Goal: Task Accomplishment & Management: Manage account settings

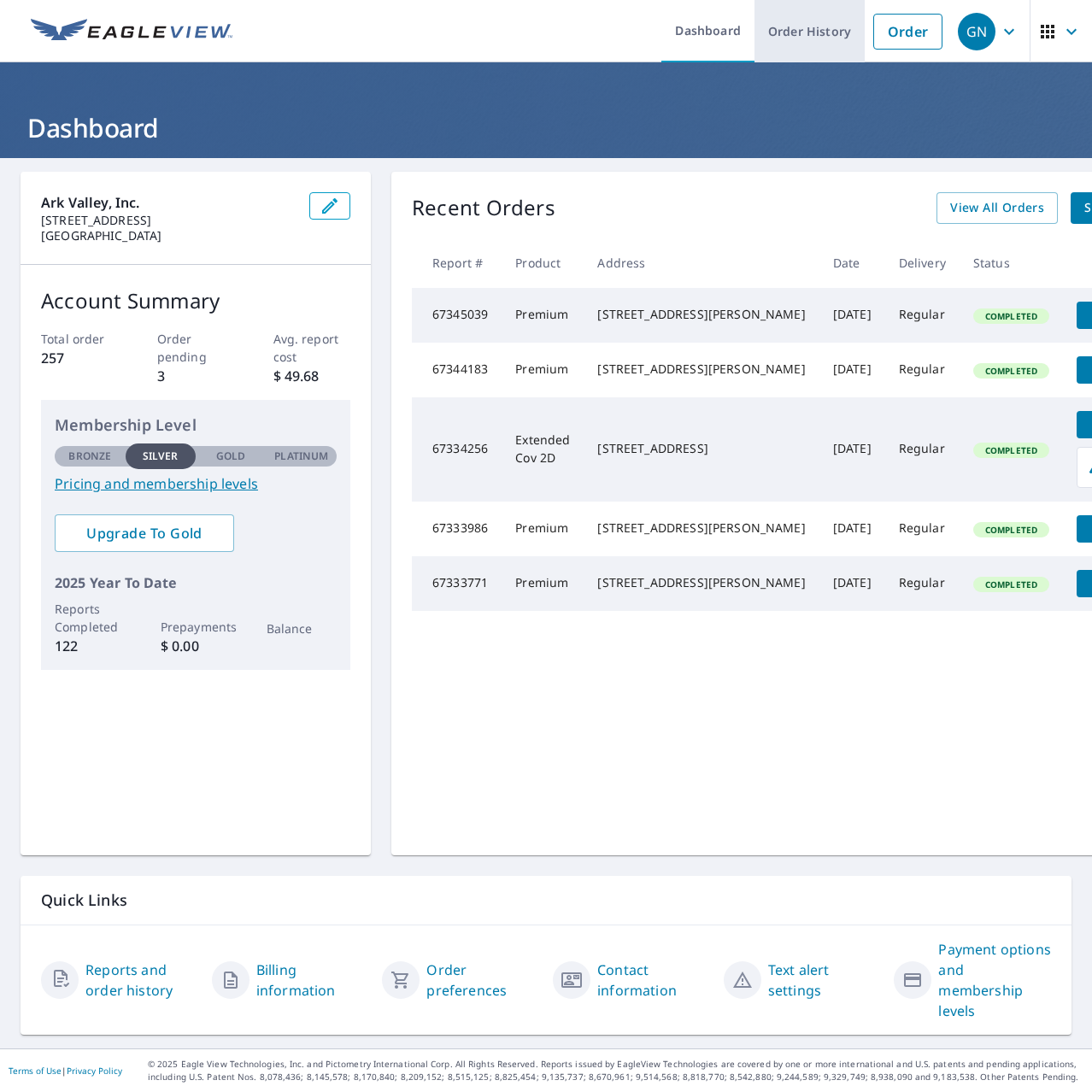
click at [778, 30] on link "Order History" at bounding box center [809, 31] width 110 height 63
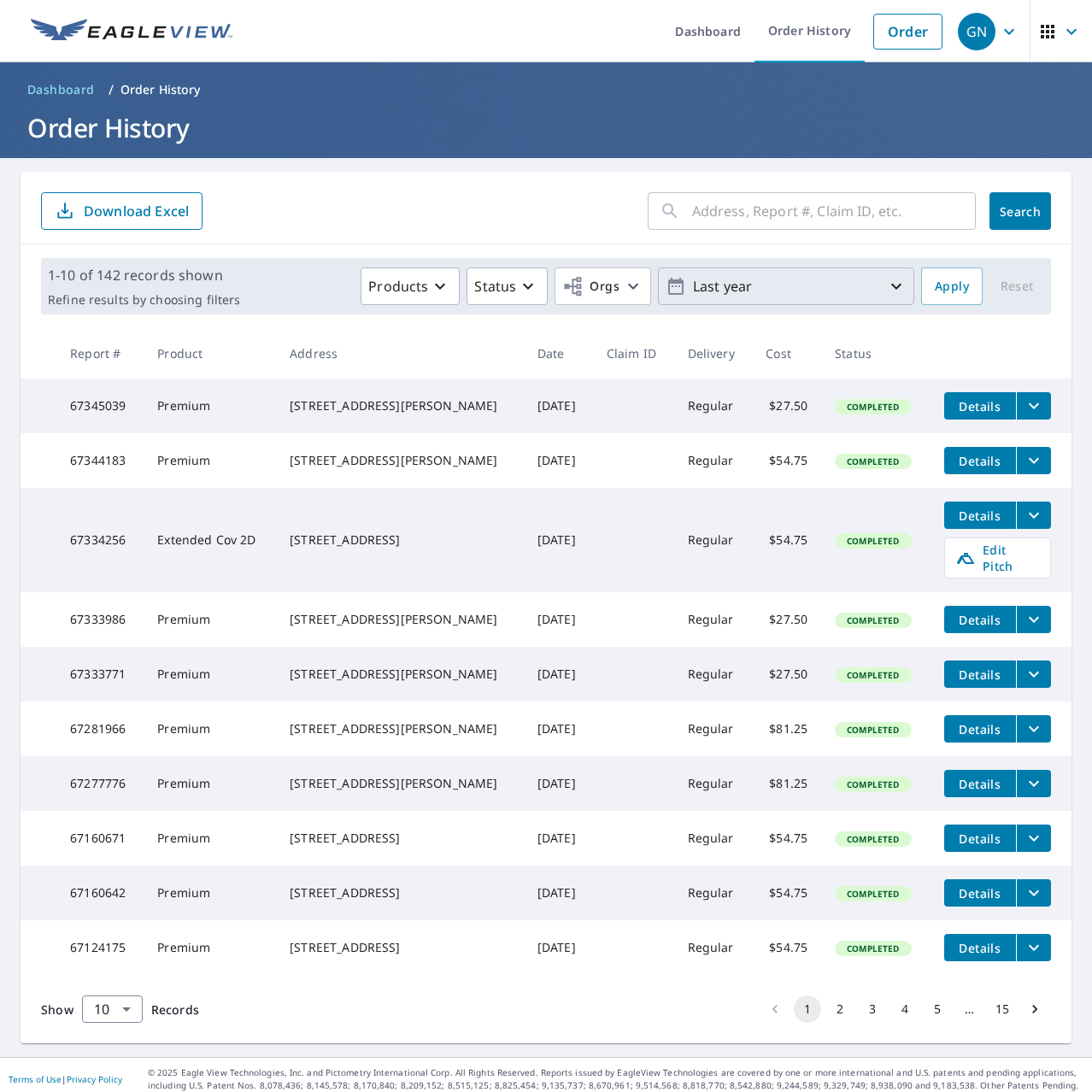
click at [889, 284] on icon "button" at bounding box center [896, 286] width 21 height 21
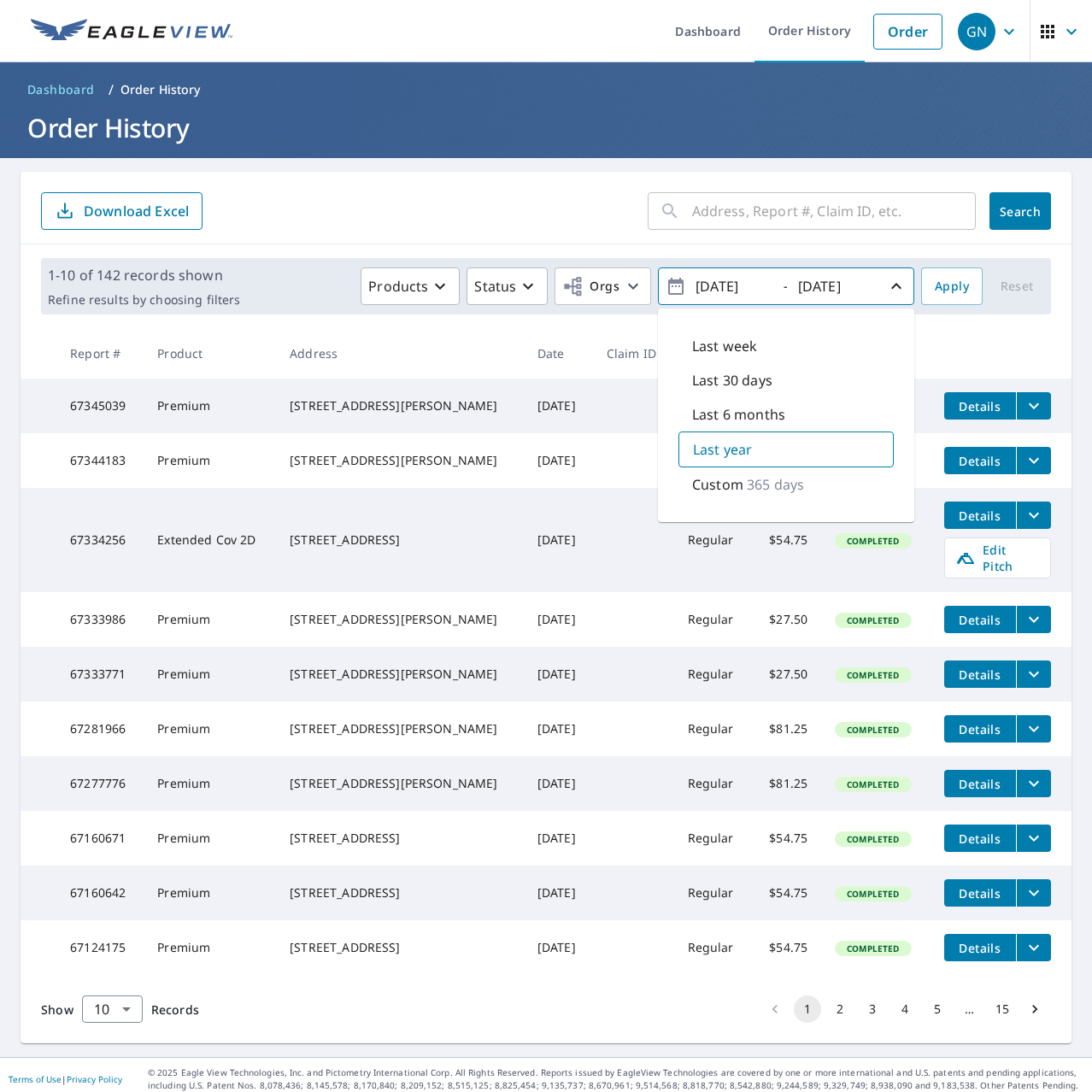
click at [751, 483] on p "365 days" at bounding box center [775, 484] width 57 height 21
click at [707, 282] on input "[DATE]" at bounding box center [733, 286] width 84 height 27
drag, startPoint x: 707, startPoint y: 282, endPoint x: 758, endPoint y: 282, distance: 51.0
click at [758, 282] on input "[DATE]" at bounding box center [733, 286] width 84 height 27
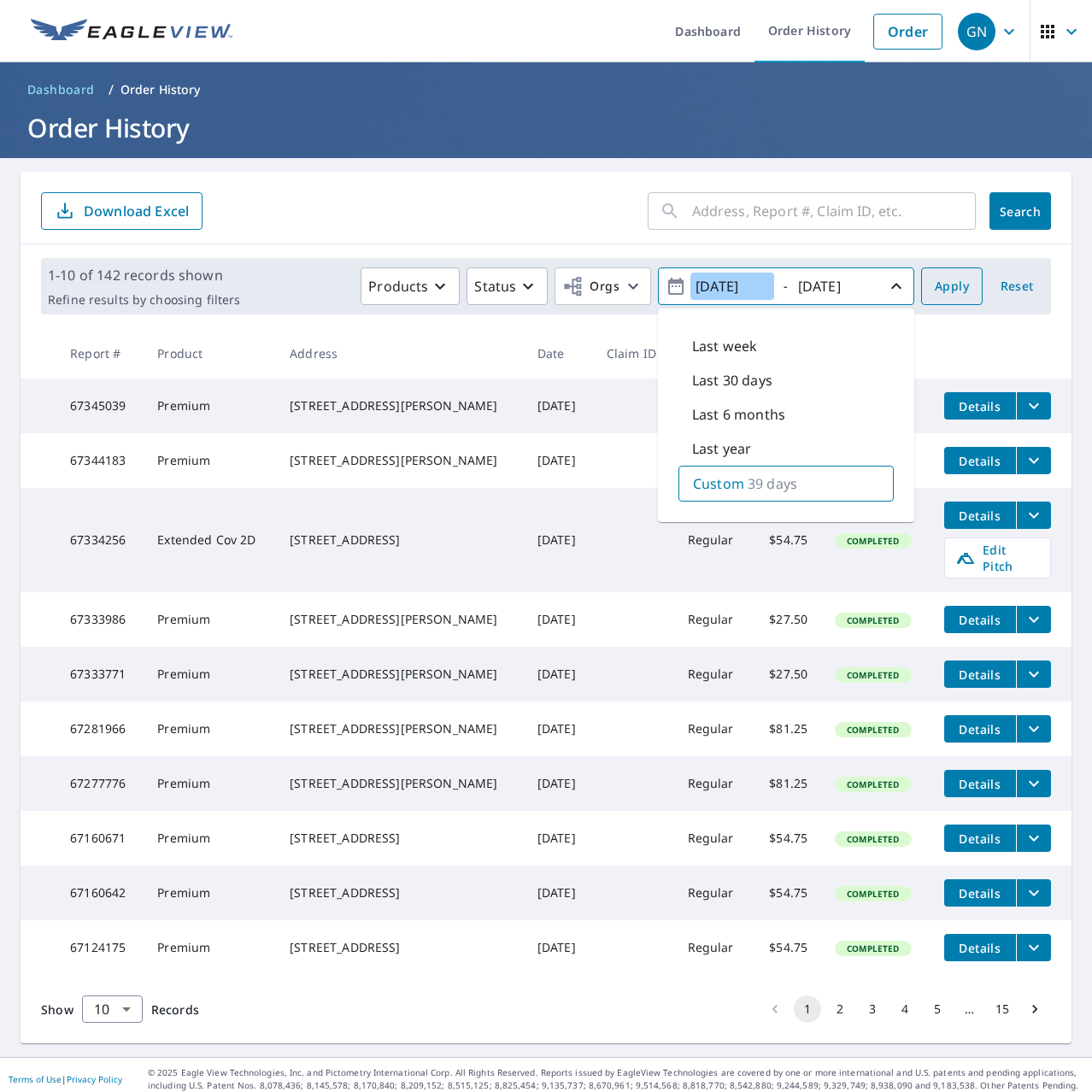
type input "[DATE]"
click at [950, 288] on span "Apply" at bounding box center [952, 287] width 34 height 22
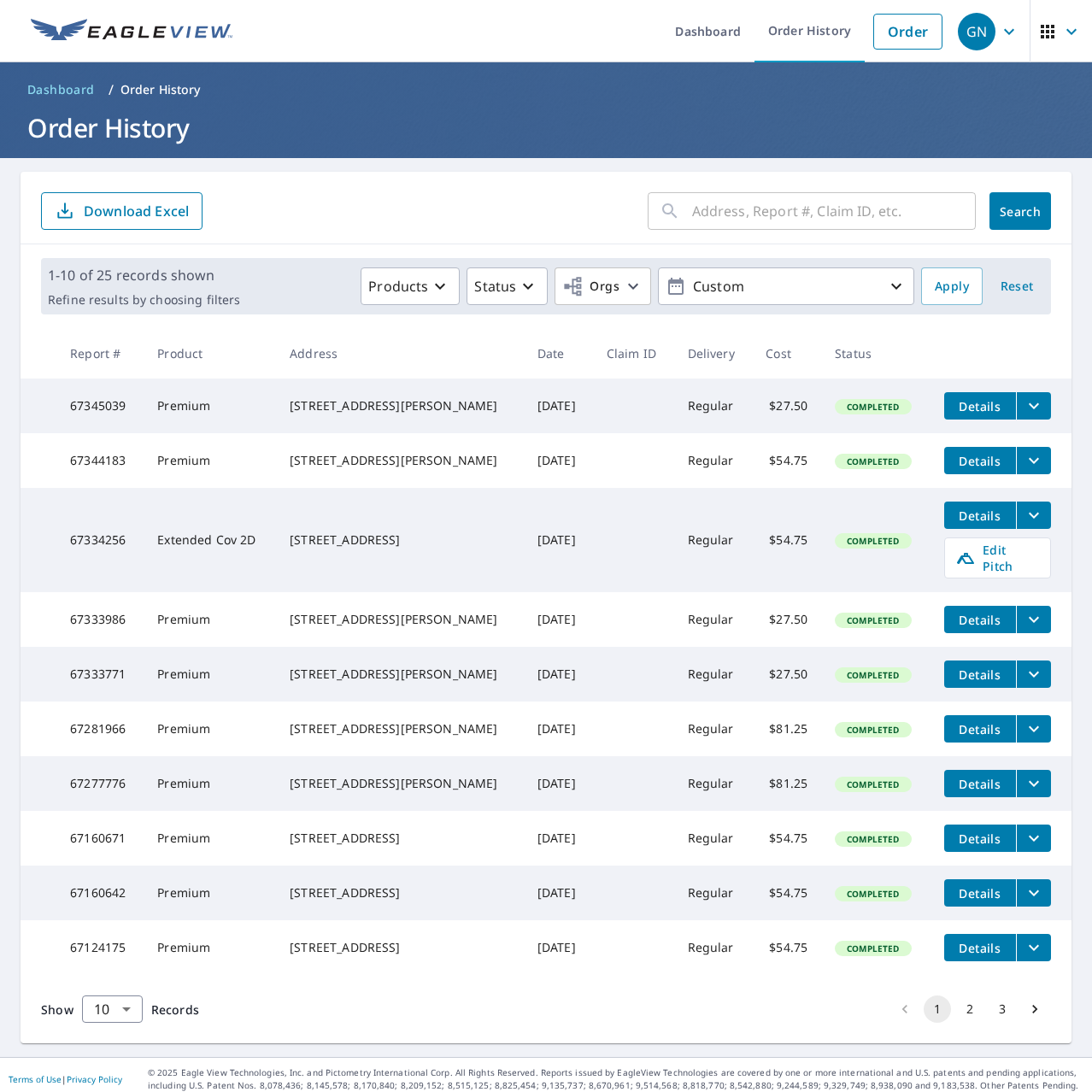
click at [903, 347] on th "Status" at bounding box center [876, 353] width 109 height 51
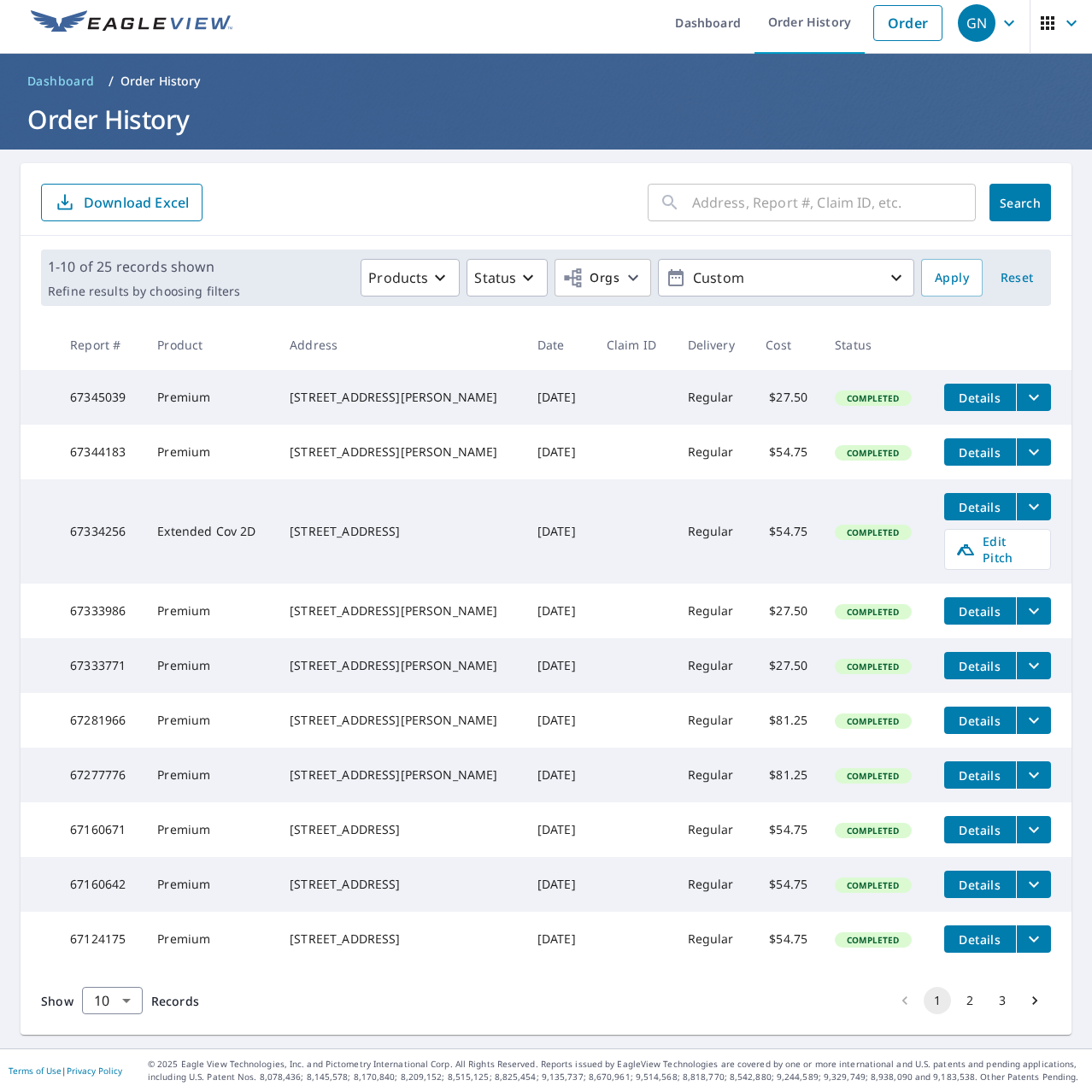
scroll to position [58, 0]
click at [895, 320] on th "Status" at bounding box center [876, 345] width 109 height 51
click at [784, 263] on p "Custom" at bounding box center [786, 278] width 200 height 30
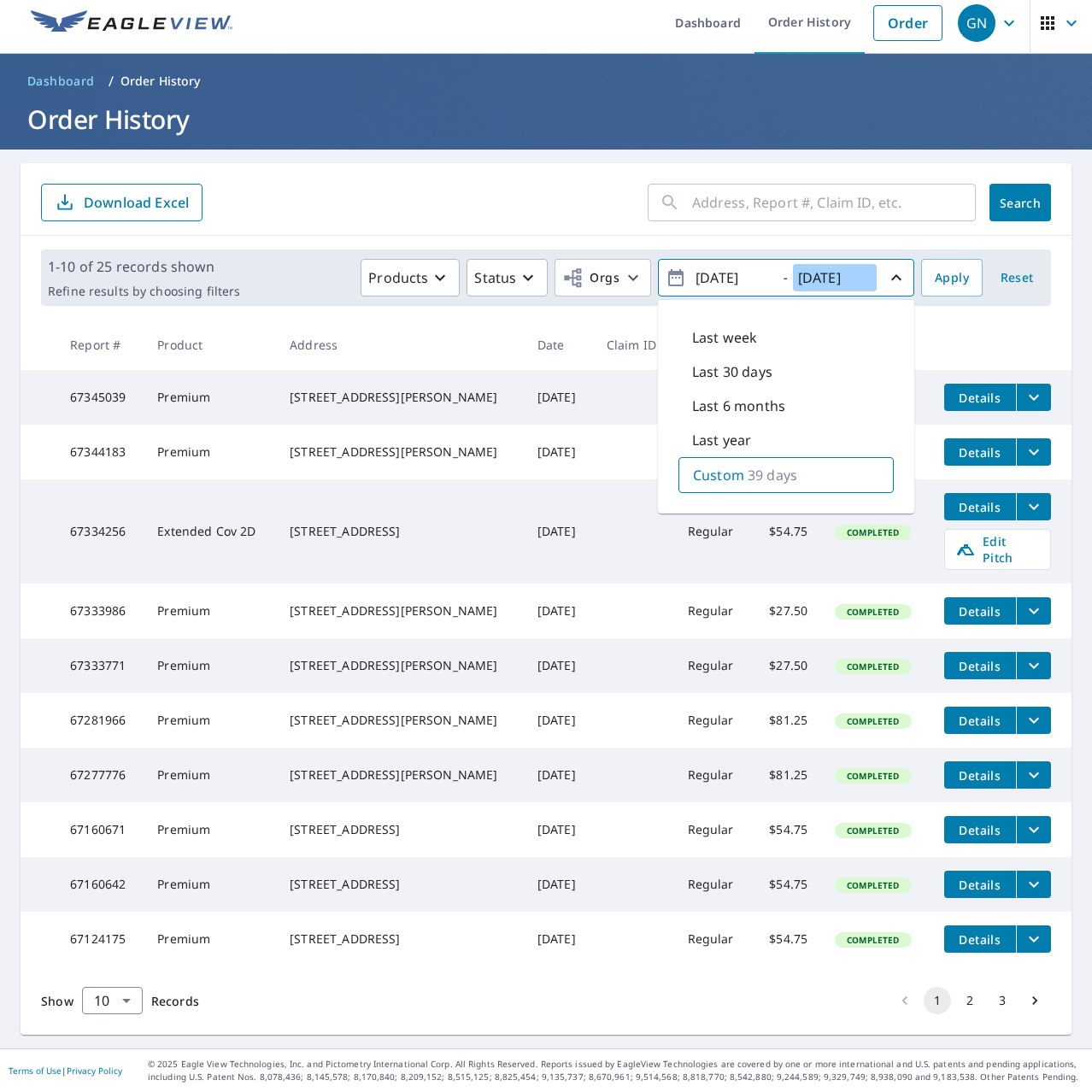
click at [830, 264] on input "[DATE]" at bounding box center [834, 278] width 84 height 27
type input "[DATE]"
click at [944, 268] on span "Apply" at bounding box center [952, 279] width 34 height 22
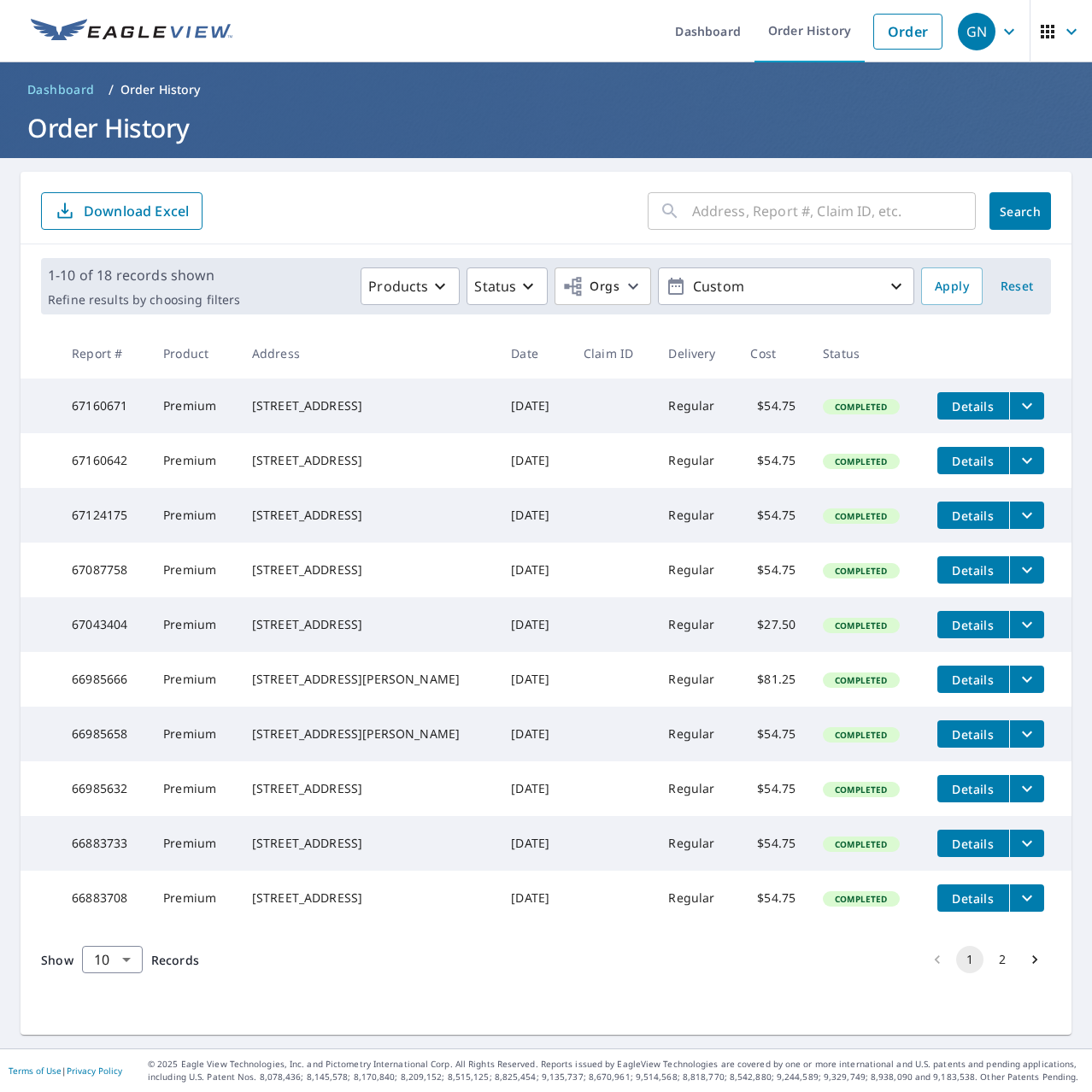
click at [924, 339] on th at bounding box center [998, 353] width 148 height 51
click at [989, 973] on button "2" at bounding box center [1002, 959] width 27 height 27
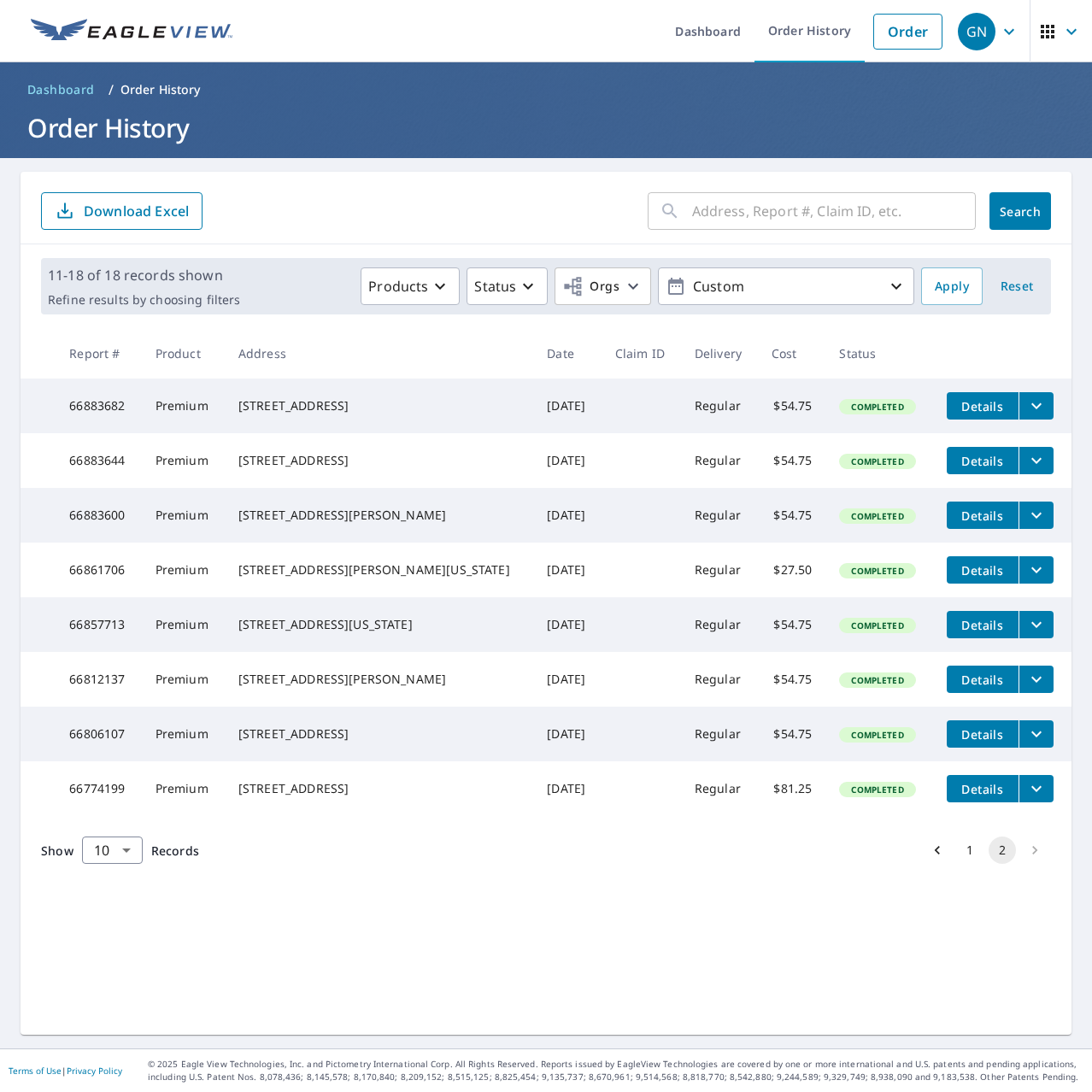
click at [738, 880] on div "Show 10 10 ​ Records 1 2" at bounding box center [546, 850] width 1051 height 68
click at [886, 284] on icon "button" at bounding box center [896, 286] width 21 height 21
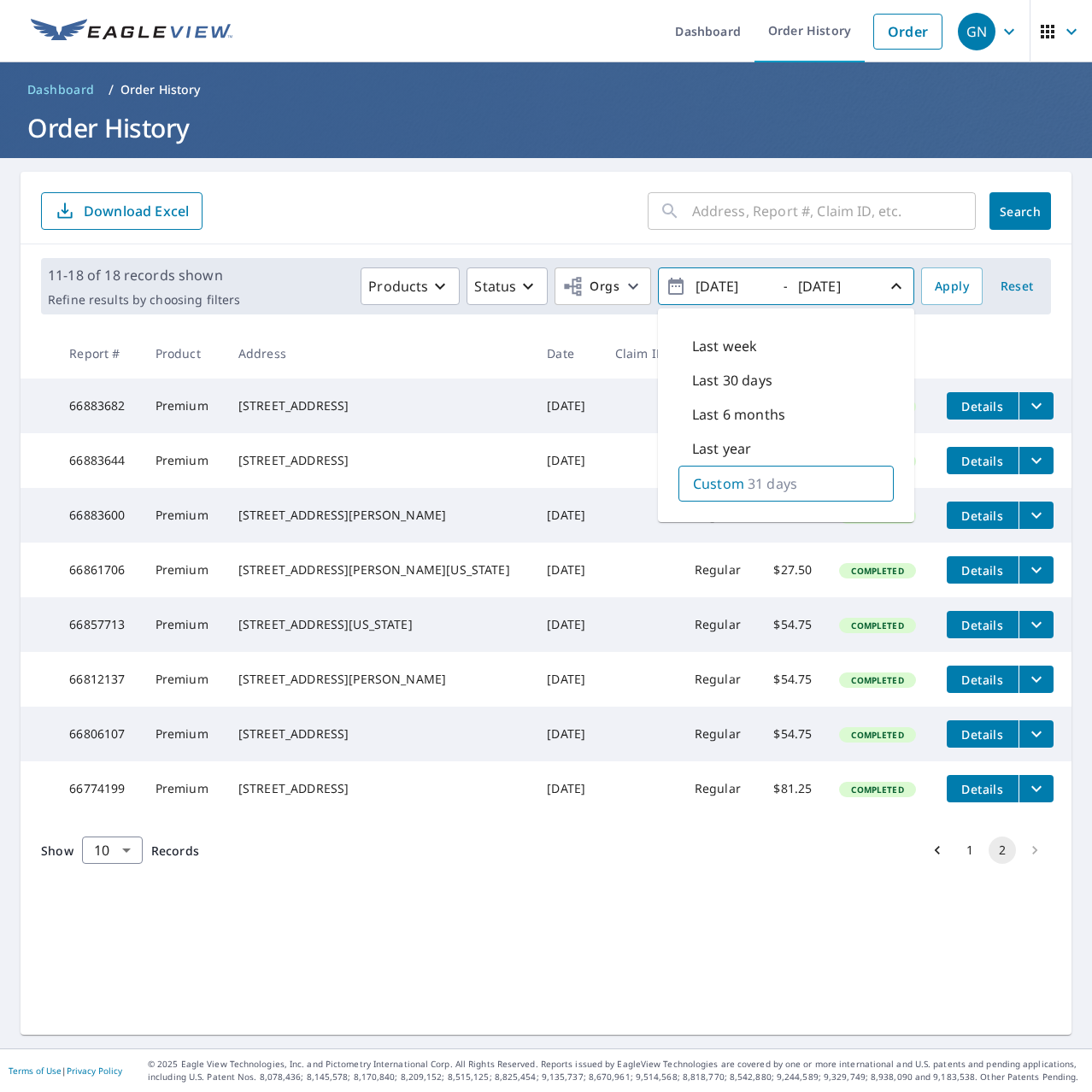
click at [886, 280] on icon "button" at bounding box center [896, 286] width 21 height 21
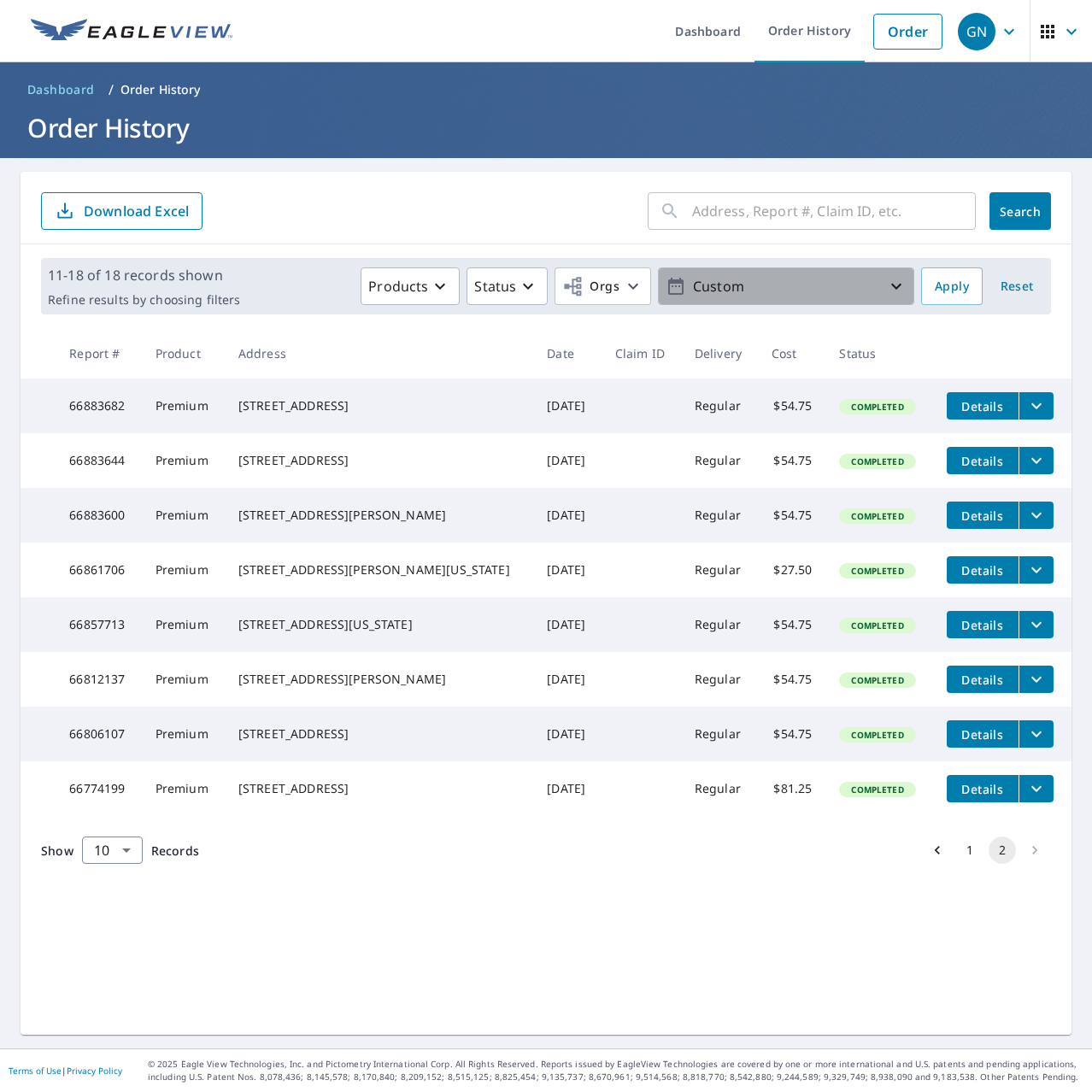
click at [886, 280] on icon "button" at bounding box center [896, 286] width 21 height 21
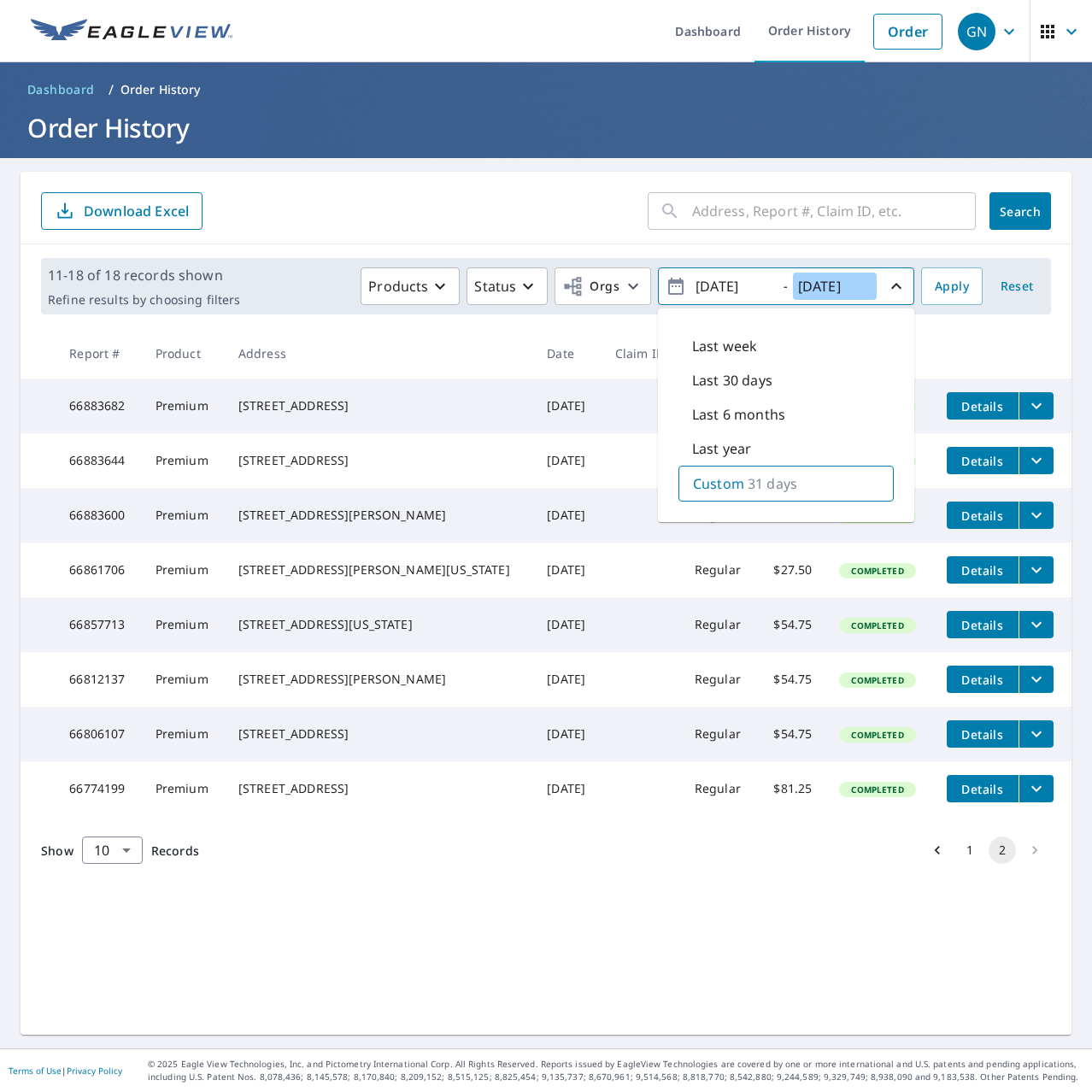
drag, startPoint x: 831, startPoint y: 286, endPoint x: 874, endPoint y: 286, distance: 43.0
click at [874, 286] on span "[DATE] - [DATE]" at bounding box center [785, 286] width 241 height 30
type input "[DATE]"
click at [723, 287] on input "[DATE]" at bounding box center [733, 286] width 84 height 27
drag, startPoint x: 724, startPoint y: 286, endPoint x: 754, endPoint y: 284, distance: 30.1
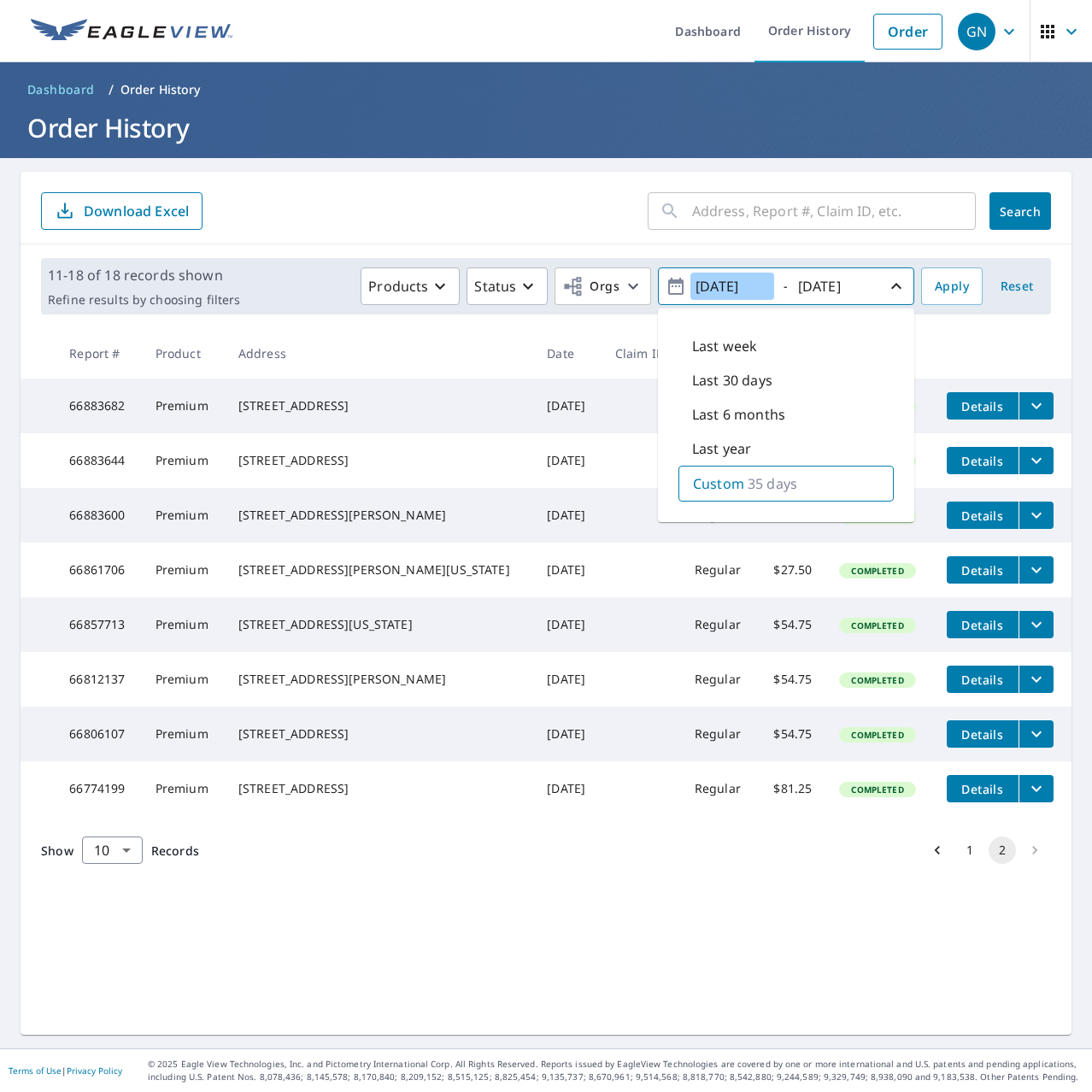
click at [754, 284] on input "[DATE]" at bounding box center [733, 286] width 84 height 27
type input "[DATE]"
click at [935, 289] on span "Apply" at bounding box center [952, 287] width 34 height 22
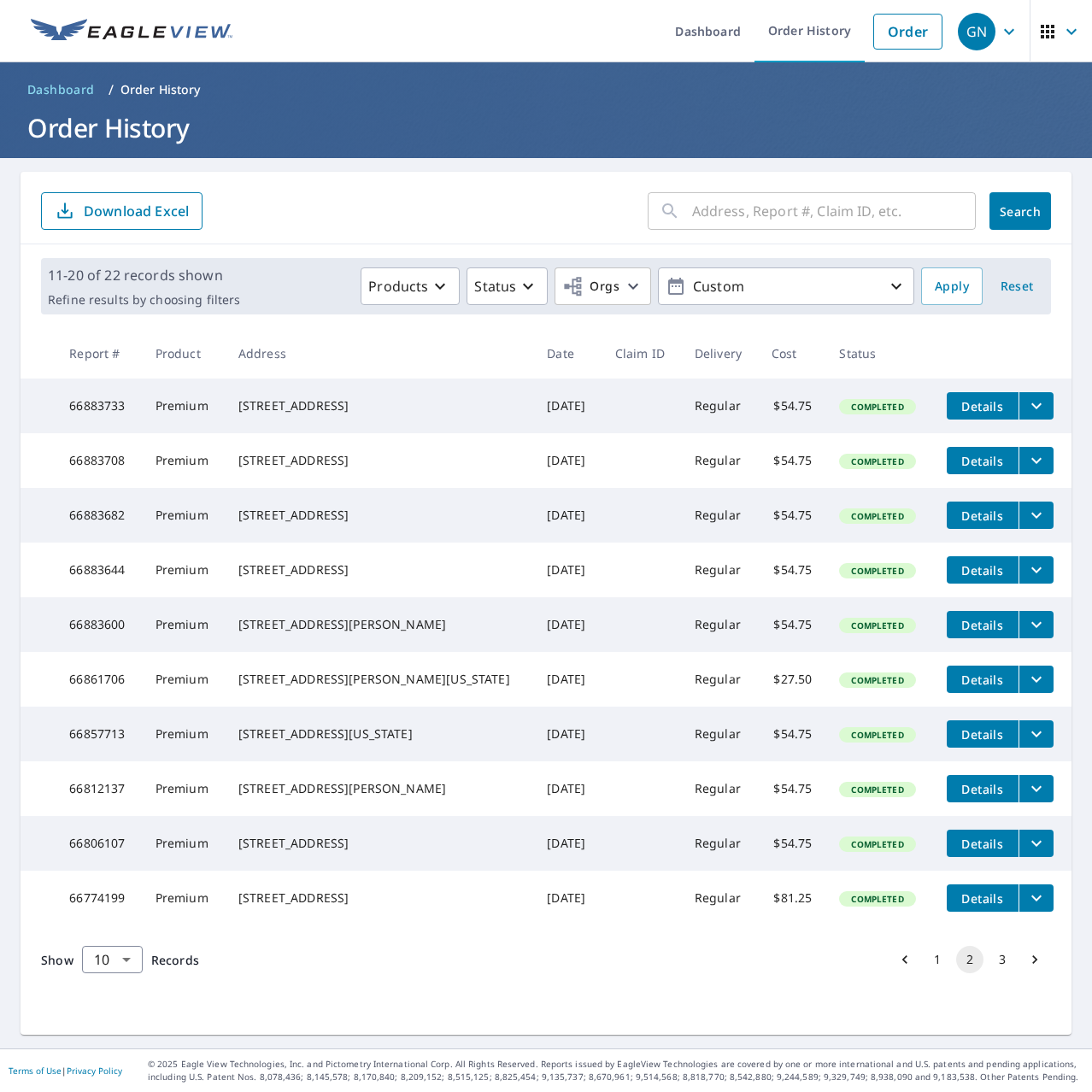
scroll to position [27, 0]
click at [776, 977] on div "Show 10 10 ​ Records 1 2 3" at bounding box center [546, 959] width 1051 height 68
click at [925, 973] on button "1" at bounding box center [938, 959] width 27 height 27
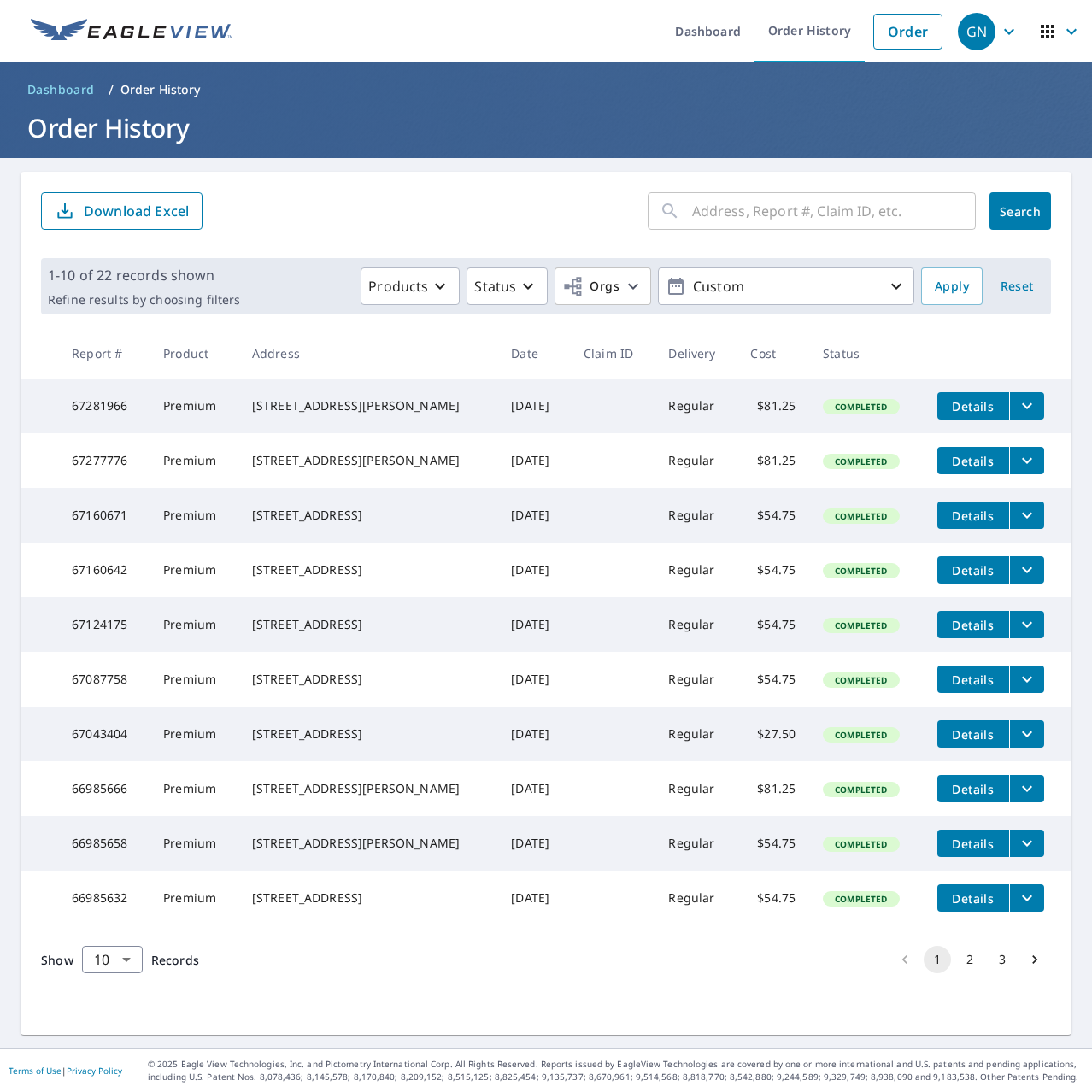
click at [809, 536] on td "Completed" at bounding box center [866, 515] width 114 height 54
click at [924, 357] on th at bounding box center [998, 353] width 148 height 51
click at [989, 973] on button "3" at bounding box center [1002, 959] width 27 height 27
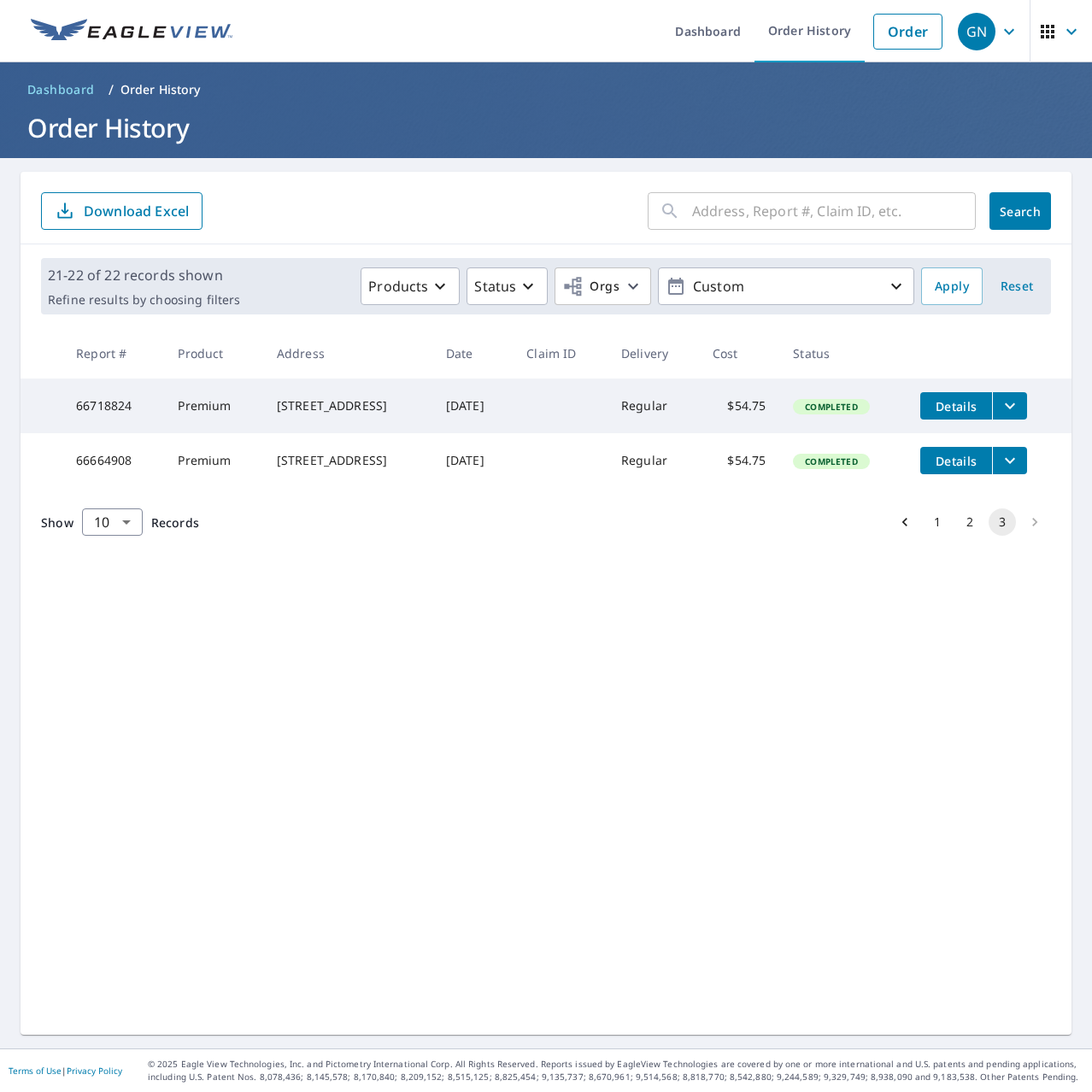
click at [958, 536] on button "2" at bounding box center [969, 522] width 27 height 27
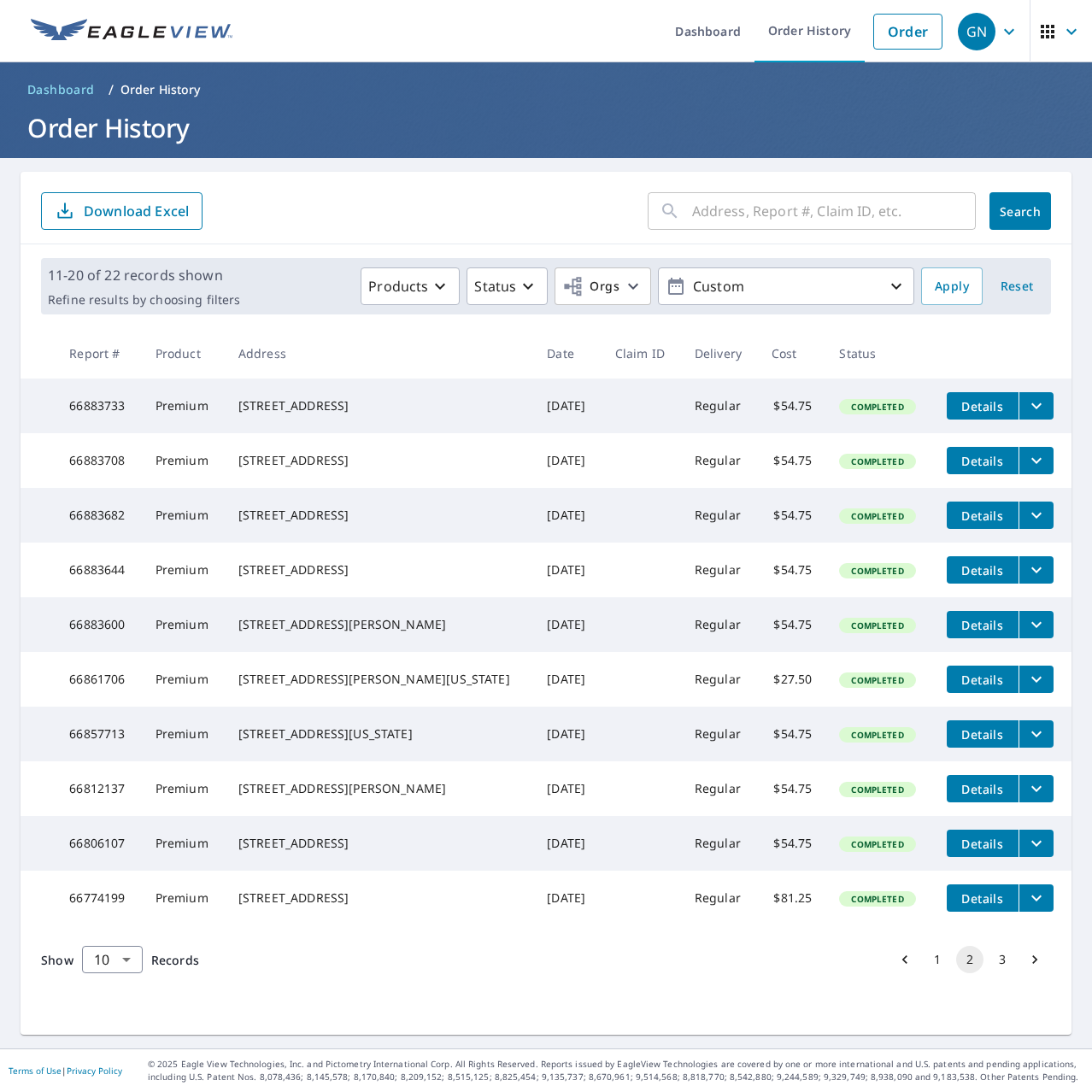
click at [730, 994] on div "Show 10 10 ​ Records 1 2 3" at bounding box center [546, 959] width 1051 height 68
click at [933, 359] on th at bounding box center [1002, 353] width 138 height 51
click at [126, 214] on p "Download Excel" at bounding box center [136, 211] width 105 height 19
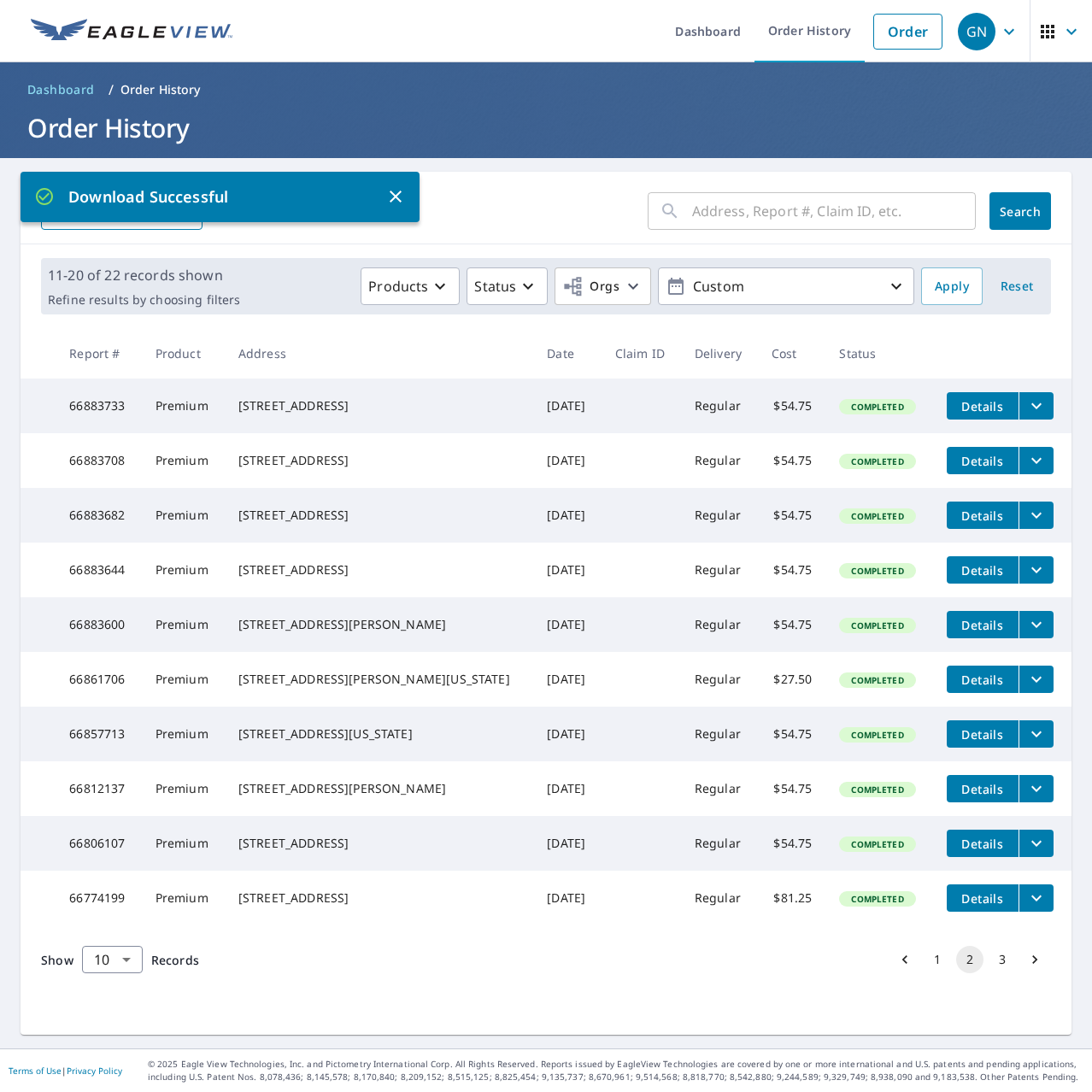
click at [999, 32] on icon "button" at bounding box center [1008, 32] width 21 height 21
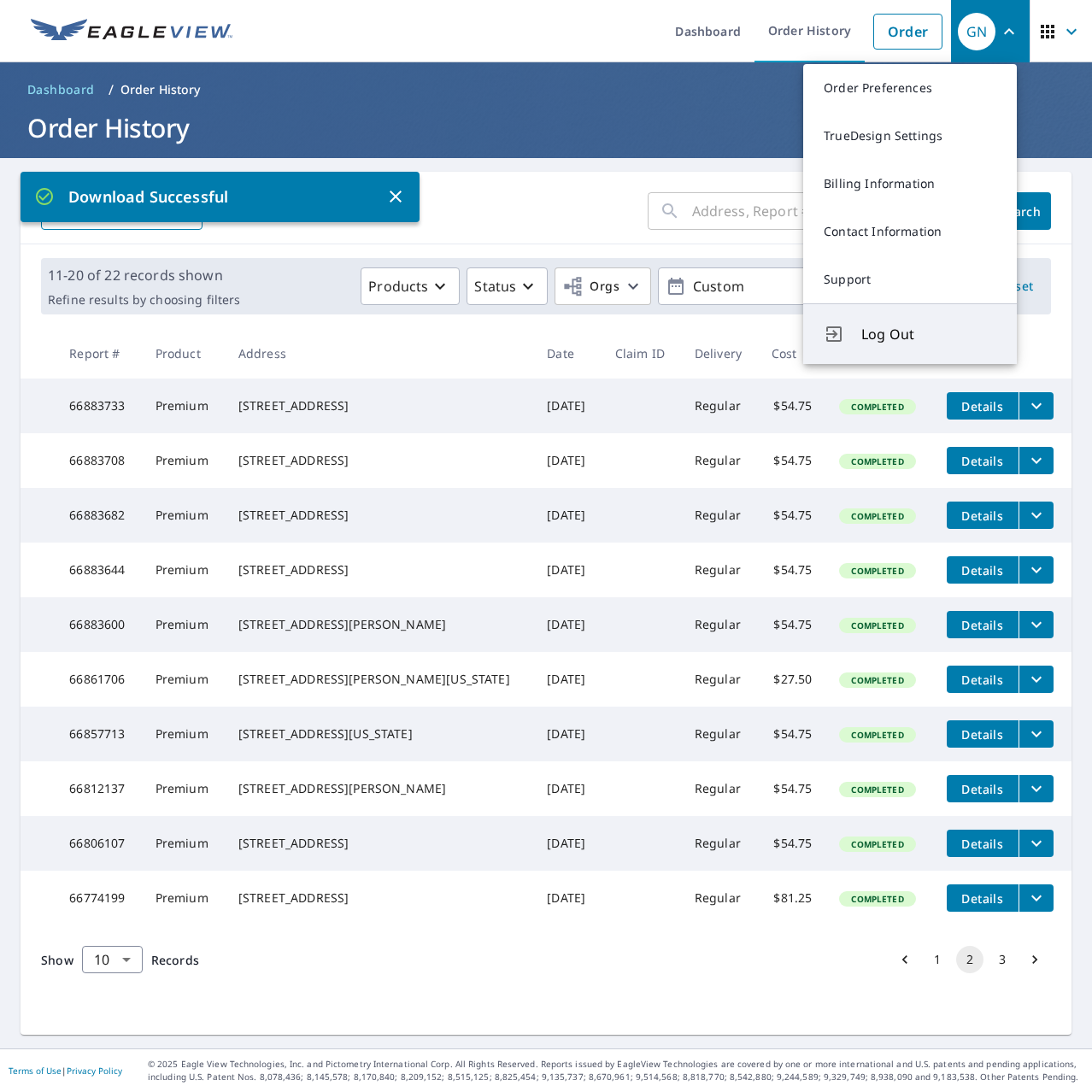
click at [887, 329] on span "Log Out" at bounding box center [929, 334] width 135 height 21
